Goal: Transaction & Acquisition: Book appointment/travel/reservation

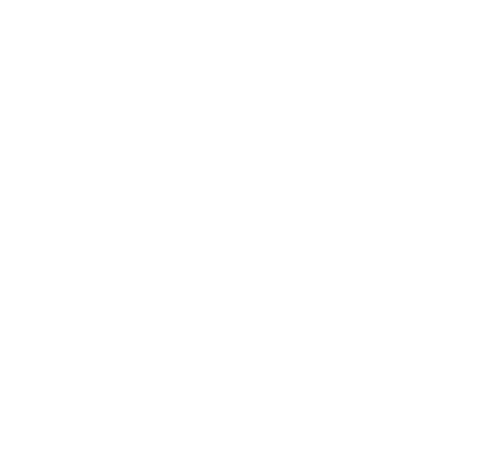
scroll to position [1360, 0]
click at [463, 185] on icon at bounding box center [462, 198] width 31 height 26
click at [461, 185] on icon at bounding box center [462, 198] width 31 height 26
click at [323, 232] on link "[PERSON_NAME] ora" at bounding box center [304, 243] width 94 height 23
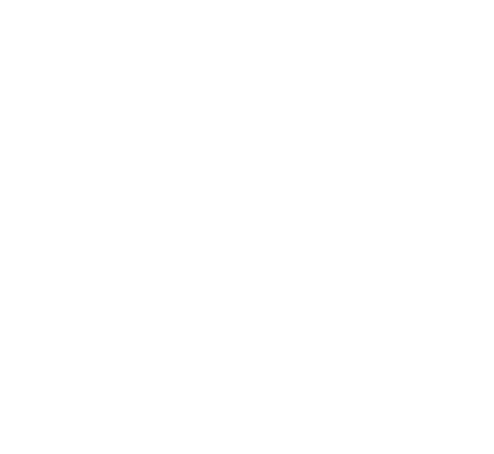
scroll to position [1287, 0]
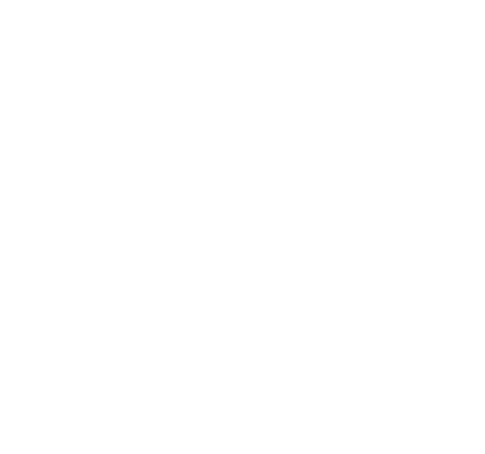
click at [155, 219] on img at bounding box center [133, 271] width 220 height 170
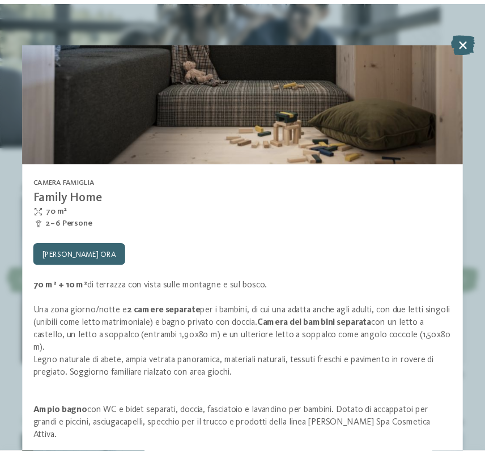
scroll to position [216, 0]
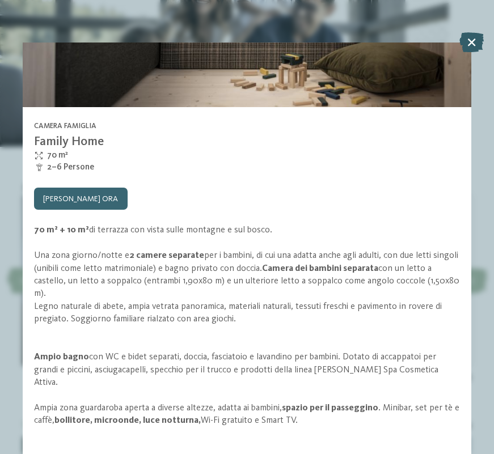
click at [477, 36] on icon at bounding box center [471, 42] width 24 height 20
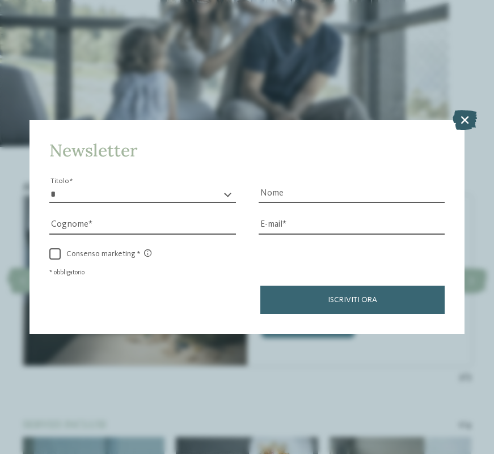
click at [463, 122] on icon at bounding box center [464, 120] width 24 height 20
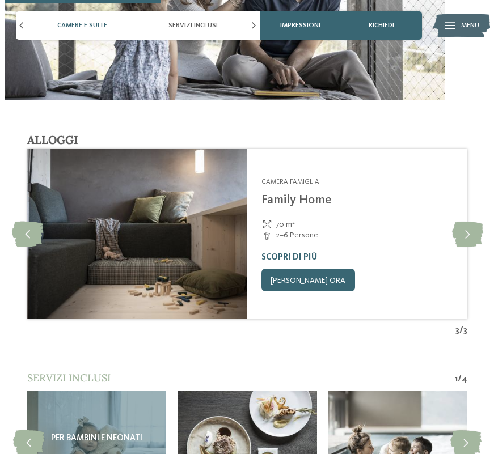
scroll to position [1343, 0]
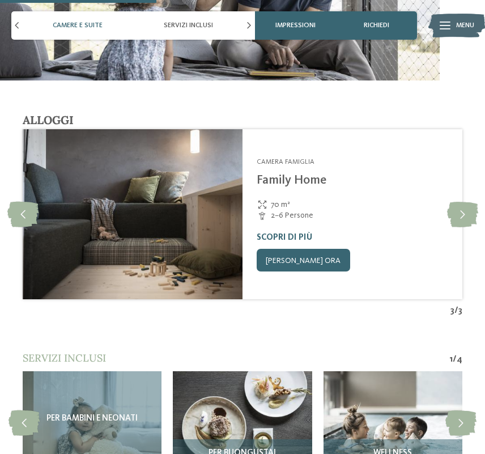
click at [290, 174] on link "Family Home" at bounding box center [292, 180] width 70 height 12
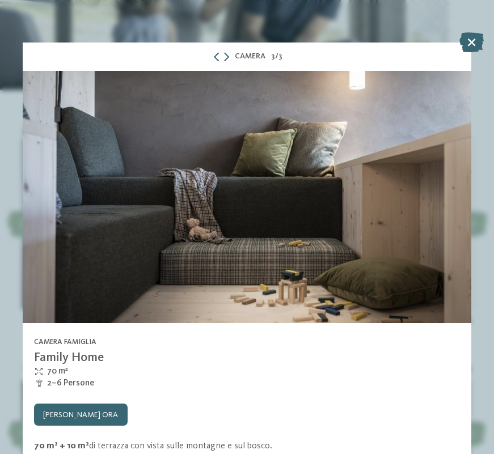
click at [369, 169] on div at bounding box center [247, 197] width 448 height 252
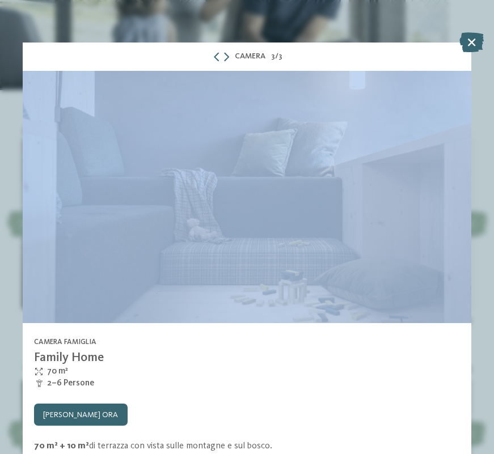
click at [369, 169] on div at bounding box center [247, 197] width 448 height 252
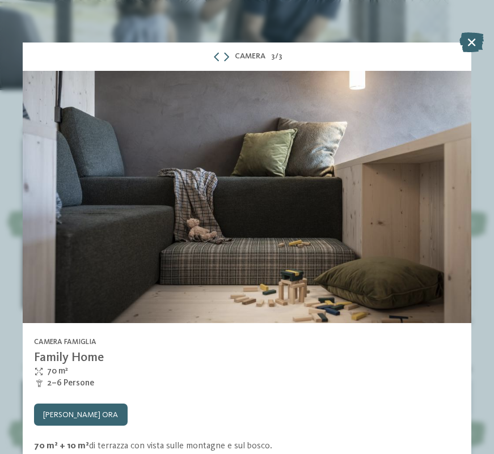
click at [228, 60] on div "Camera 3 / 3" at bounding box center [247, 57] width 448 height 28
click at [226, 59] on div "Camera 3 / 3" at bounding box center [247, 57] width 448 height 28
click at [215, 53] on icon at bounding box center [216, 56] width 9 height 9
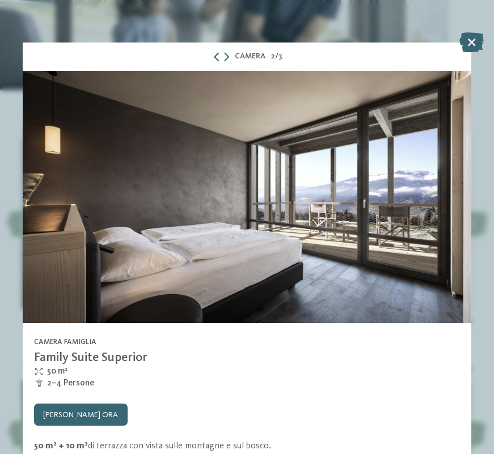
click at [212, 53] on icon at bounding box center [216, 56] width 9 height 9
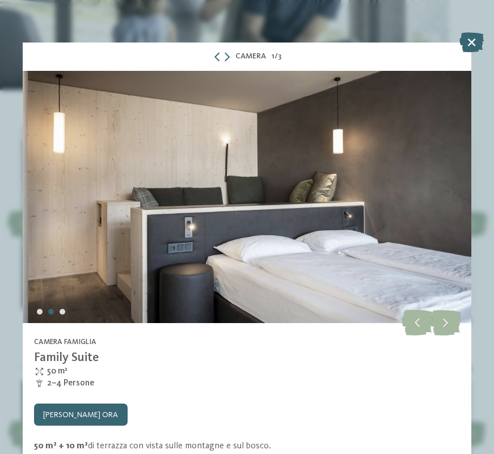
click at [474, 40] on icon at bounding box center [471, 42] width 24 height 20
